Goal: Information Seeking & Learning: Learn about a topic

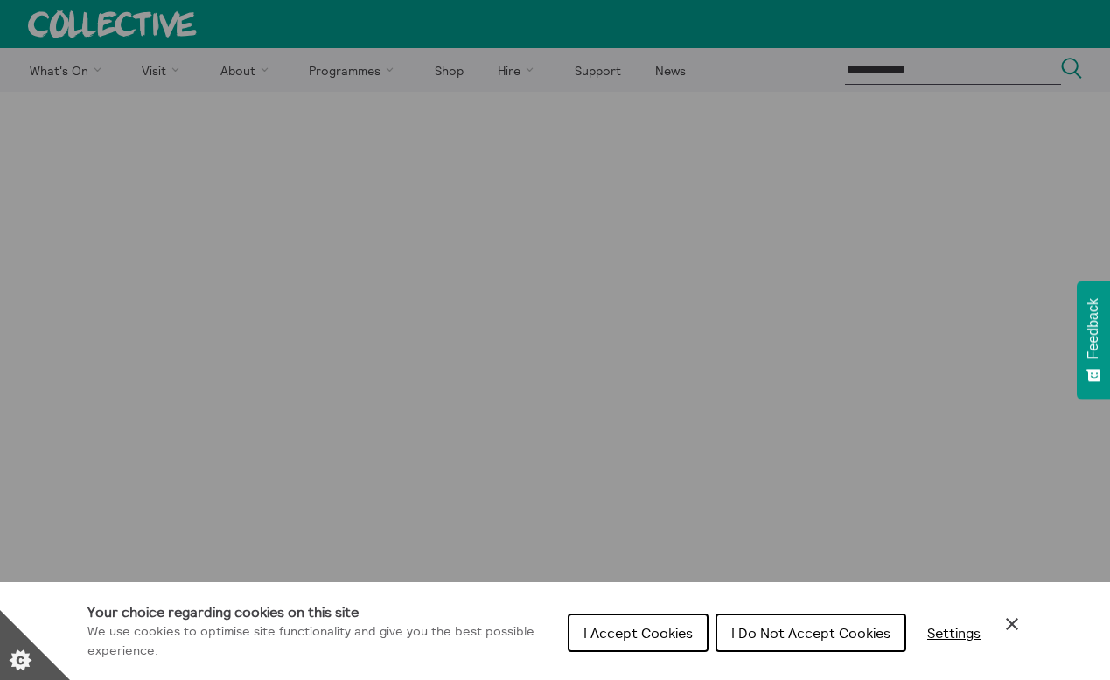
click at [769, 630] on span "I Do Not Accept Cookies" at bounding box center [810, 632] width 159 height 17
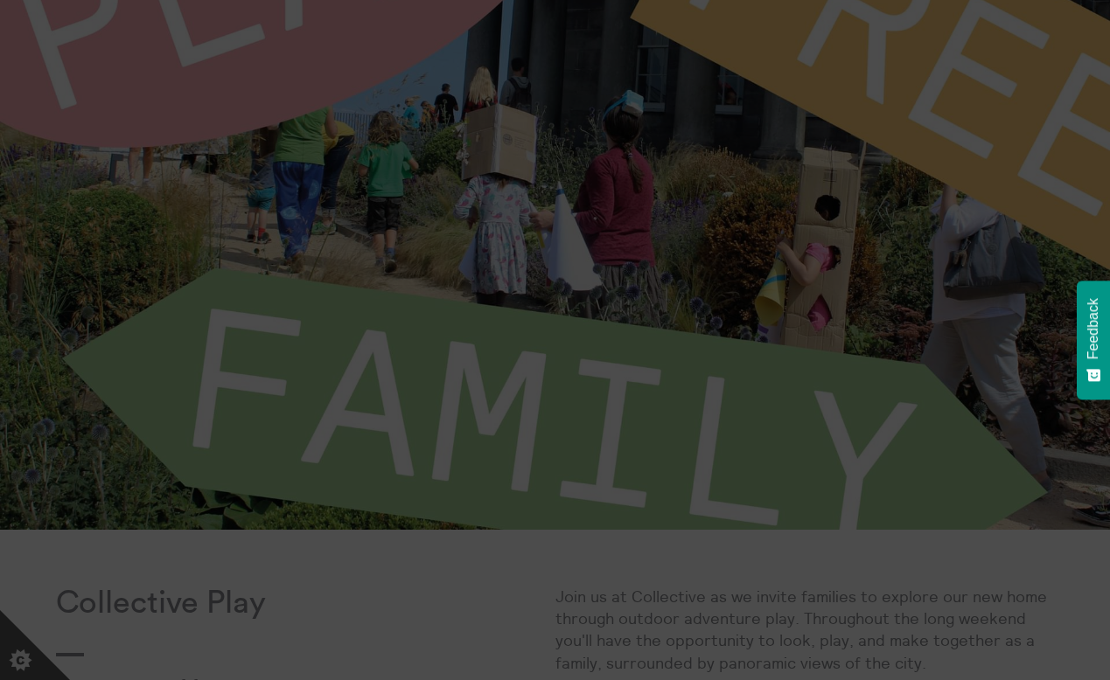
scroll to position [554, 0]
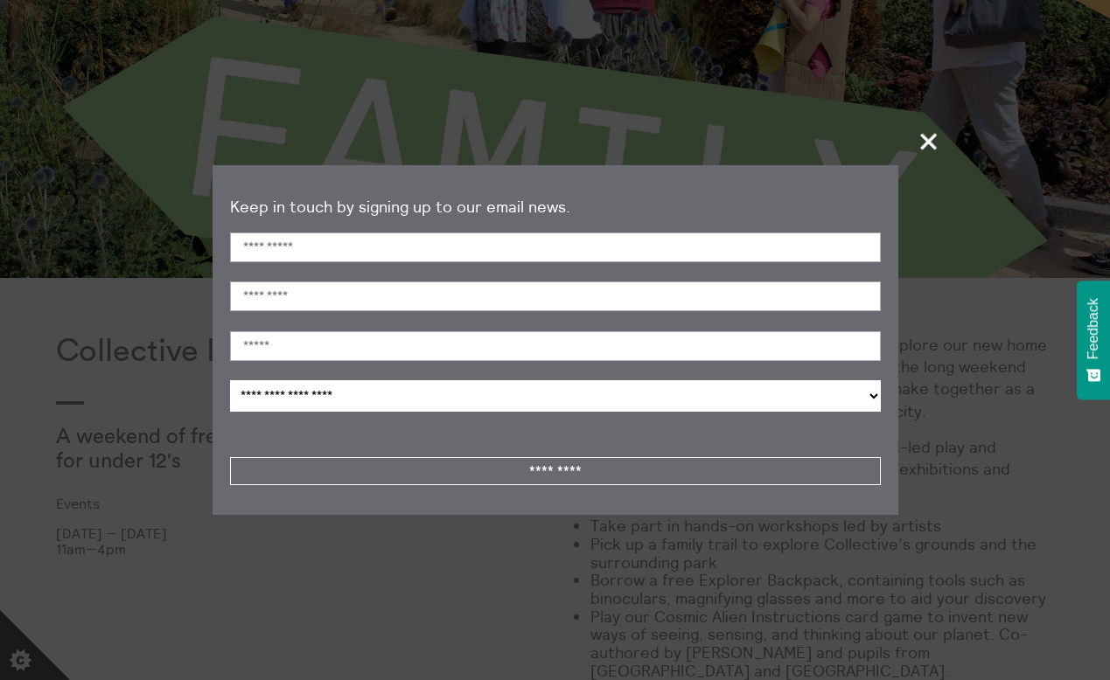
click at [930, 143] on span "+" at bounding box center [929, 141] width 52 height 52
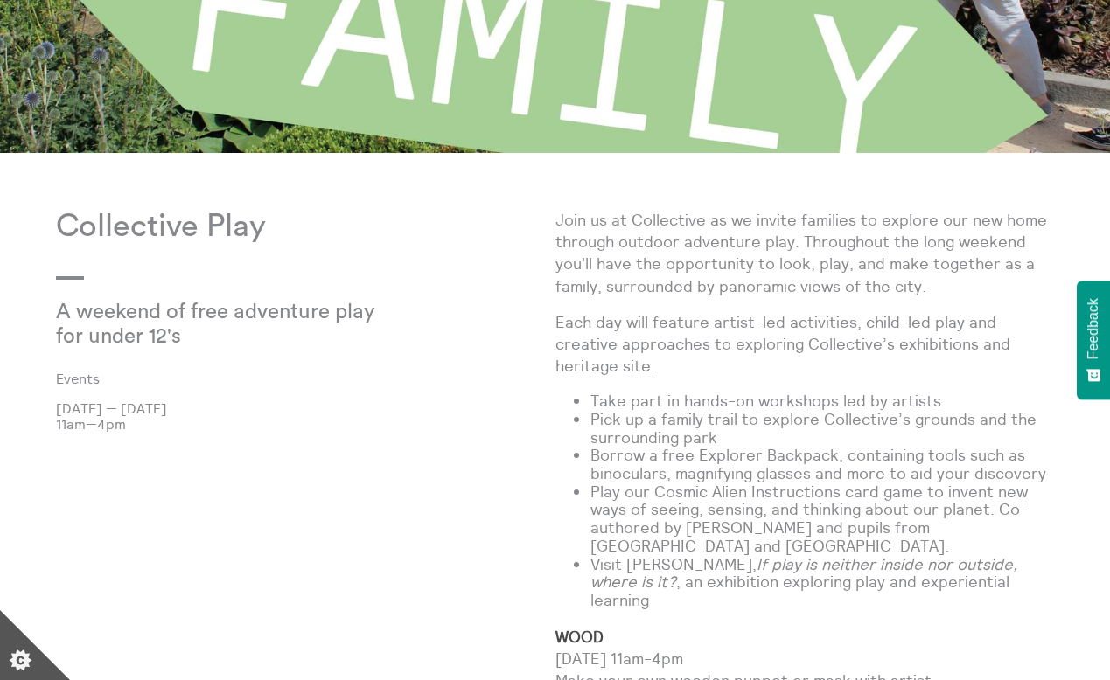
scroll to position [797, 0]
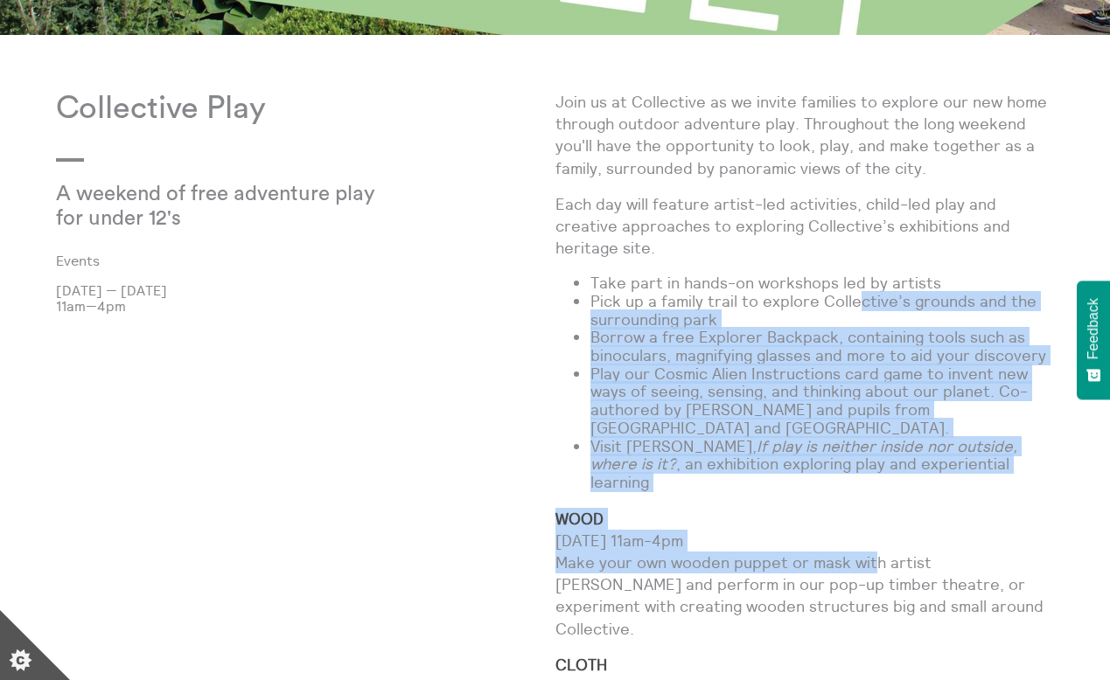
drag, startPoint x: 853, startPoint y: 281, endPoint x: 873, endPoint y: 551, distance: 271.0
click at [873, 550] on div "Join us at Collective as we invite families to explore our new home through out…" at bounding box center [804, 627] width 499 height 1073
click at [873, 551] on p "WOOD Sat 14 Sep, 11am-4pm Make your own wooden puppet or mask with artist Naomi…" at bounding box center [804, 574] width 499 height 132
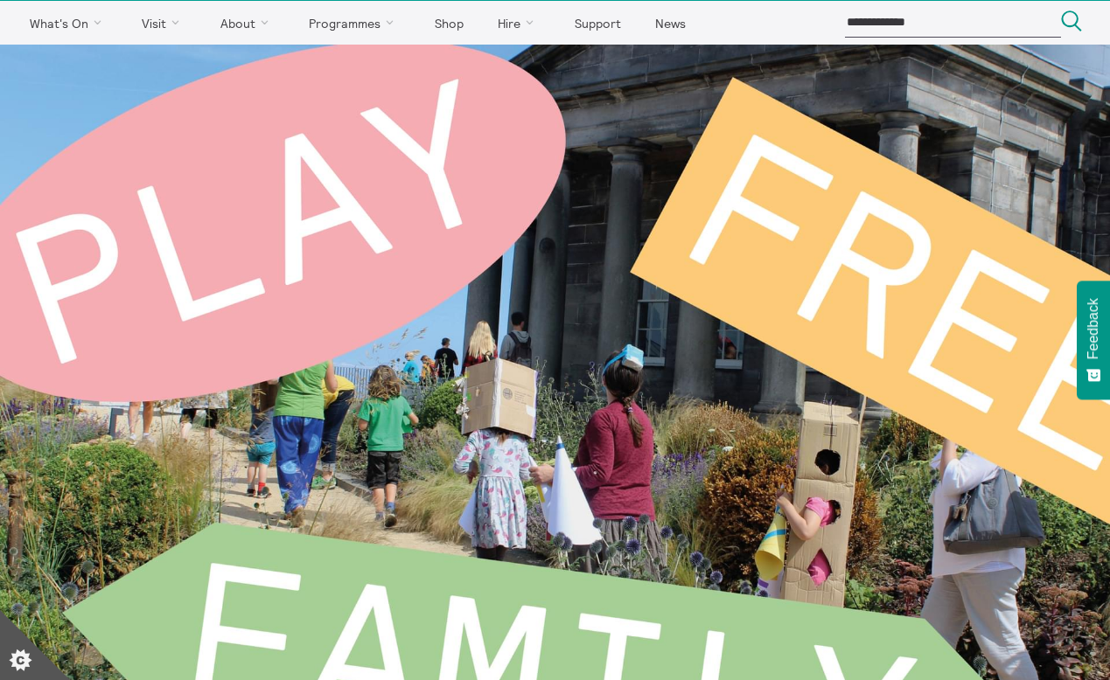
scroll to position [0, 0]
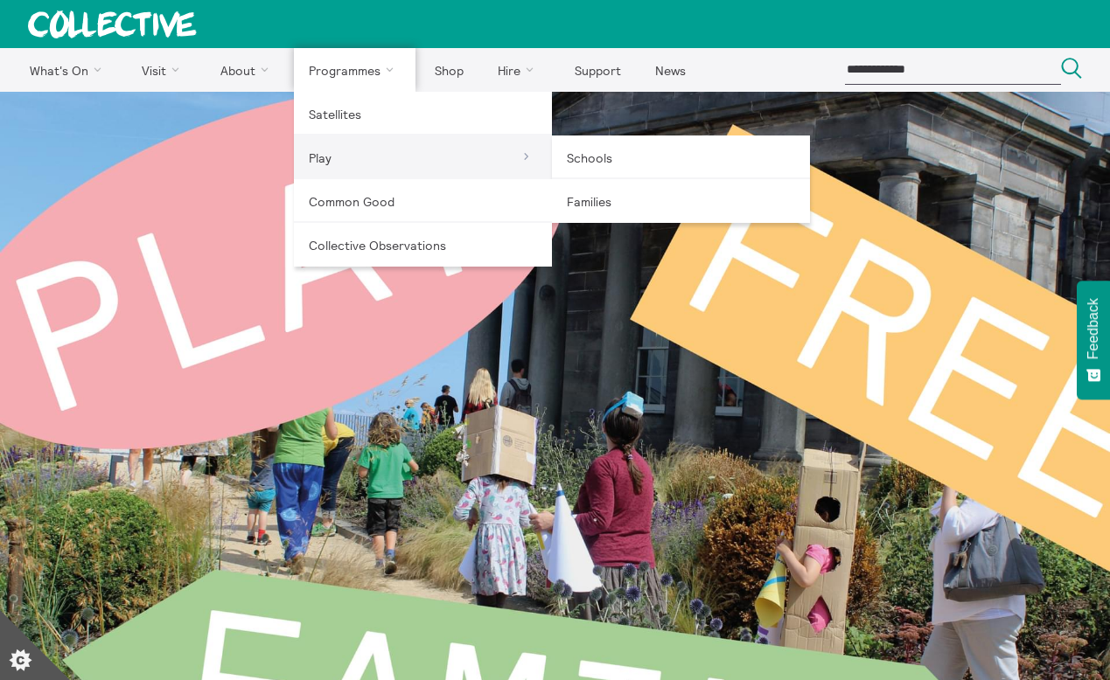
click at [369, 160] on link "Play" at bounding box center [423, 158] width 258 height 44
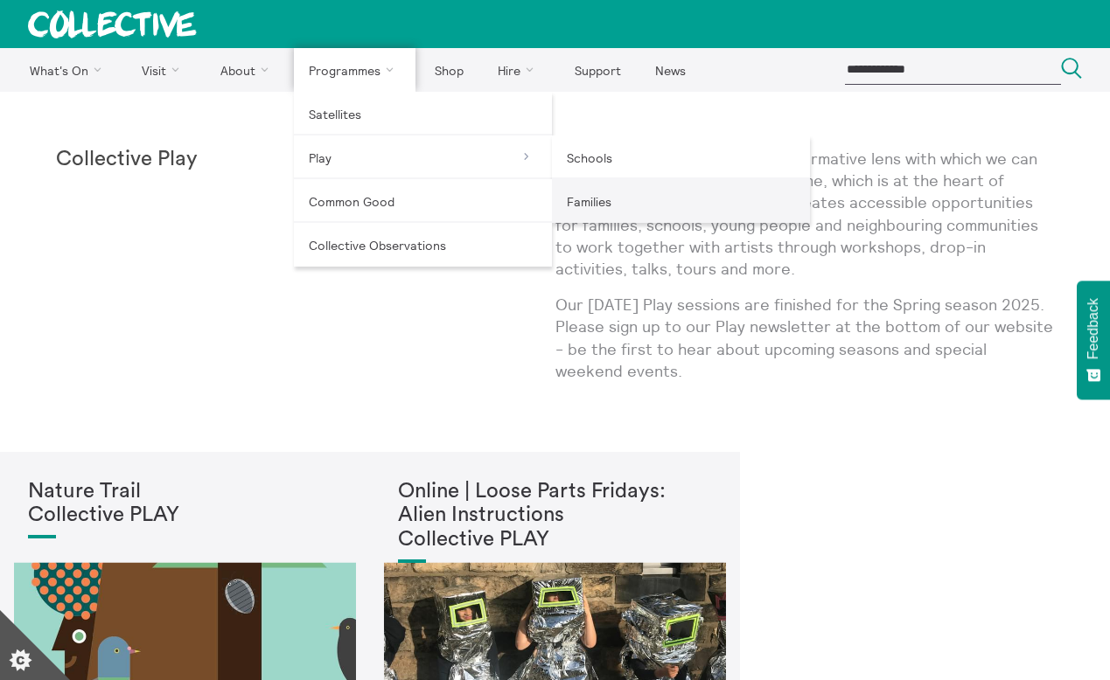
click at [652, 206] on link "Families" at bounding box center [681, 201] width 258 height 44
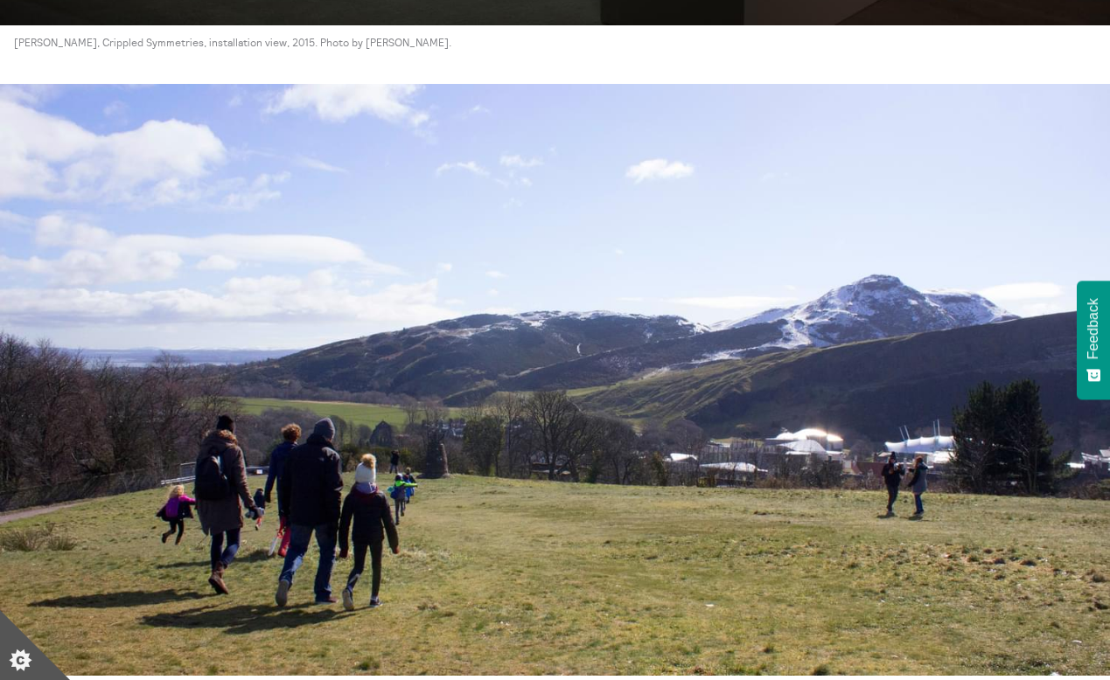
scroll to position [4453, 0]
